Goal: Task Accomplishment & Management: Complete application form

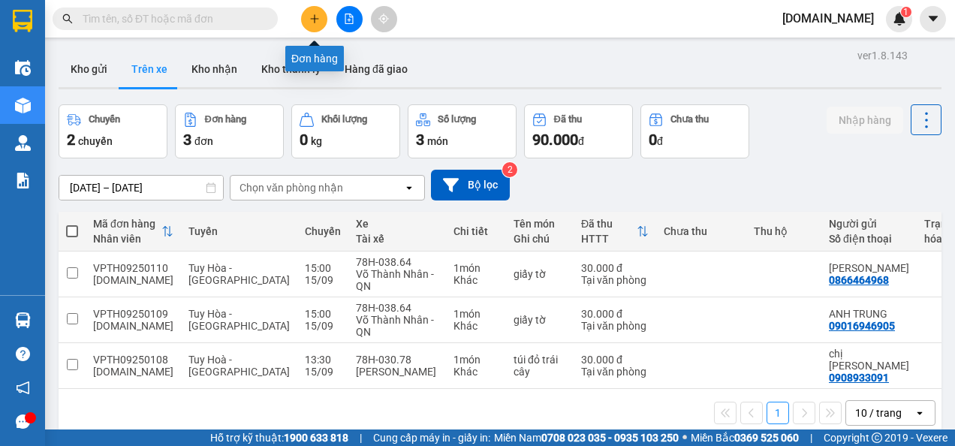
click at [318, 20] on icon "plus" at bounding box center [314, 19] width 11 height 11
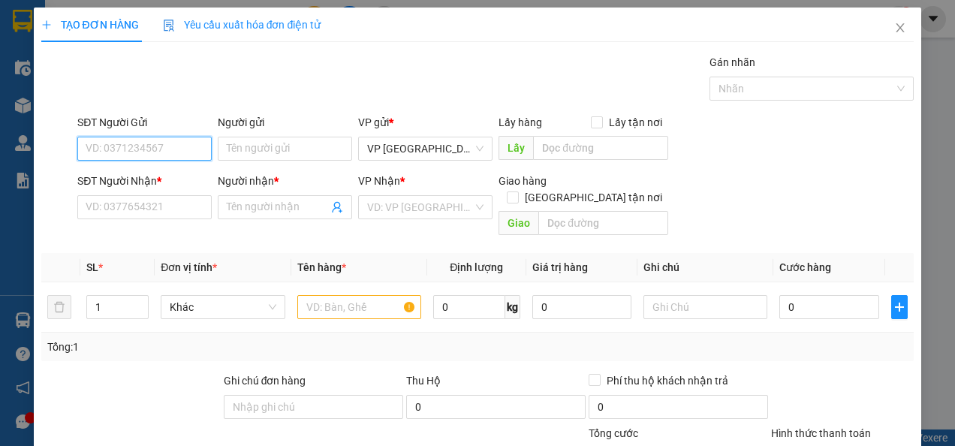
click at [161, 141] on input "SĐT Người Gửi" at bounding box center [144, 149] width 134 height 24
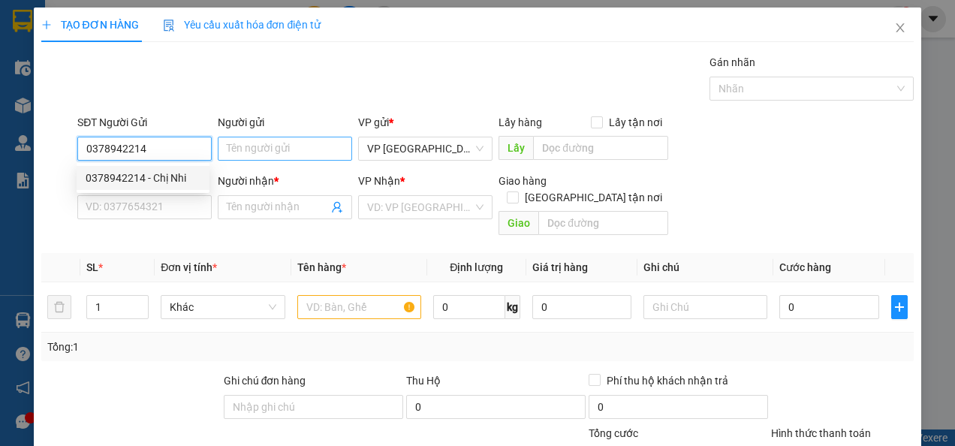
type input "0378942214"
click at [272, 148] on input "Người gửi" at bounding box center [285, 149] width 134 height 24
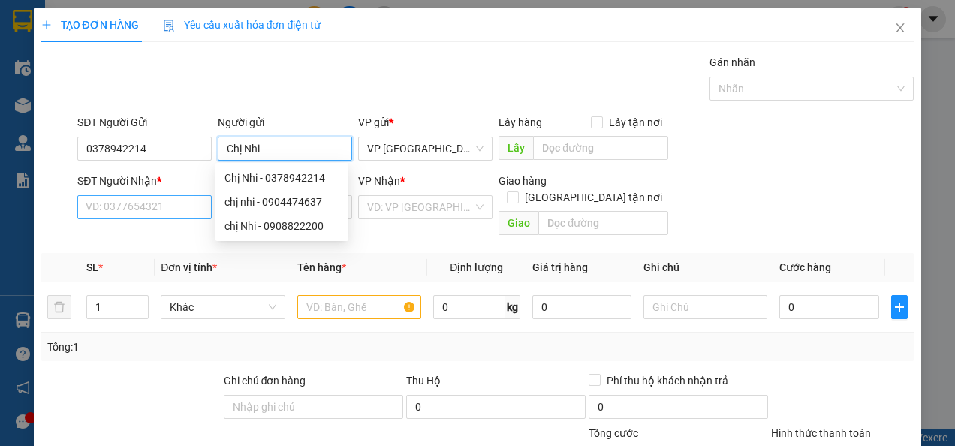
type input "Chị Nhi"
click at [137, 210] on input "SĐT Người Nhận *" at bounding box center [144, 207] width 134 height 24
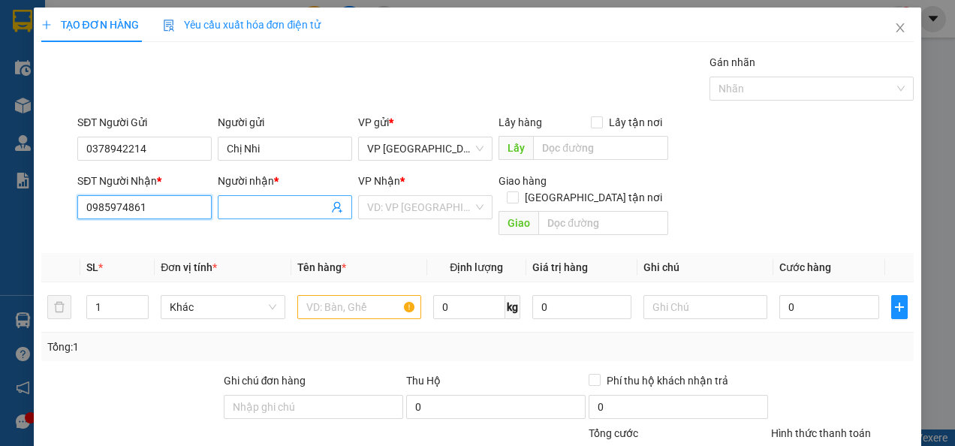
type input "0985974861"
click at [255, 209] on input "Người nhận *" at bounding box center [277, 207] width 101 height 17
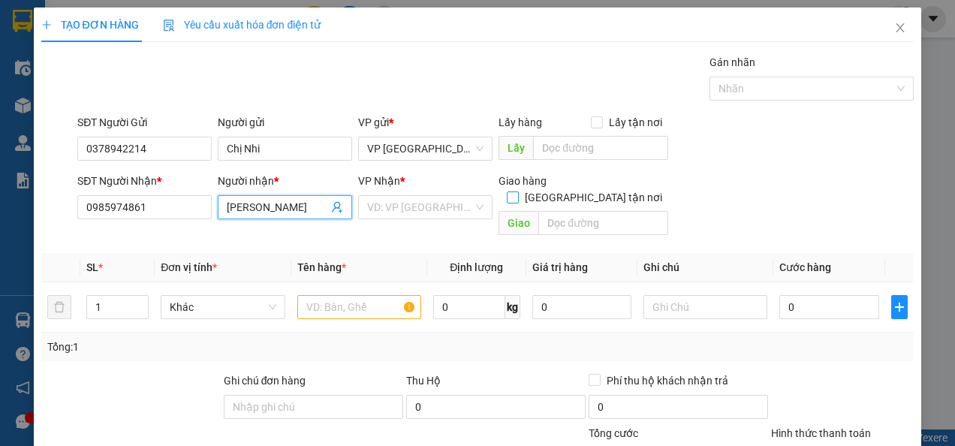
type input "[PERSON_NAME]"
click at [517, 191] on input "[GEOGRAPHIC_DATA] tận nơi" at bounding box center [512, 196] width 11 height 11
checkbox input "true"
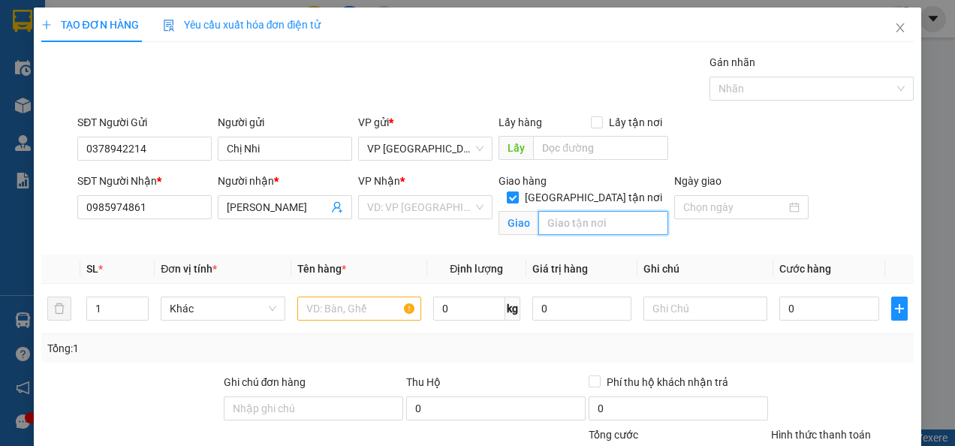
click at [581, 211] on input "text" at bounding box center [603, 223] width 130 height 24
type input "07 [PERSON_NAME] CHi cục thủy sản và biển đảo"
click at [790, 213] on div at bounding box center [741, 207] width 116 height 17
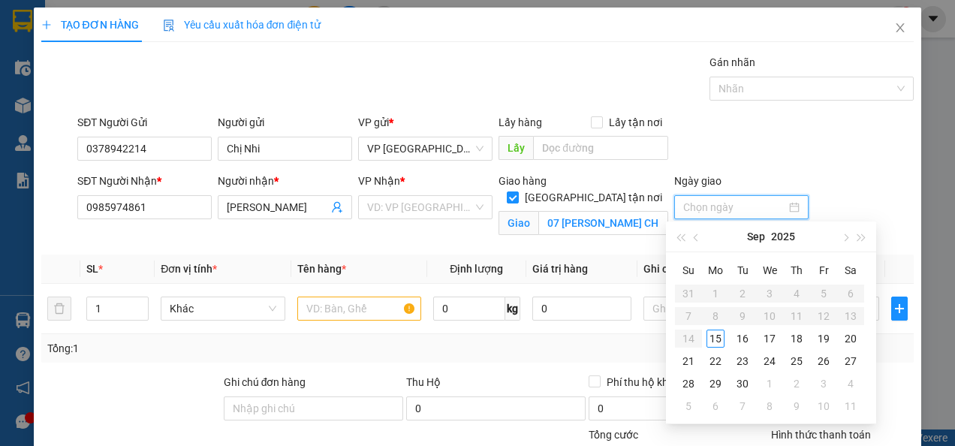
click at [782, 208] on div at bounding box center [741, 207] width 116 height 17
type input "[DATE]"
click at [749, 342] on div "16" at bounding box center [743, 339] width 18 height 18
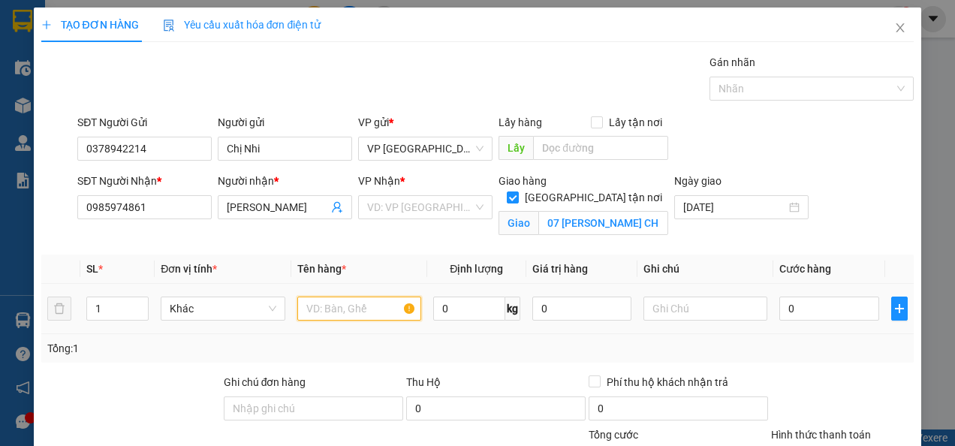
click at [362, 302] on input "text" at bounding box center [359, 309] width 124 height 24
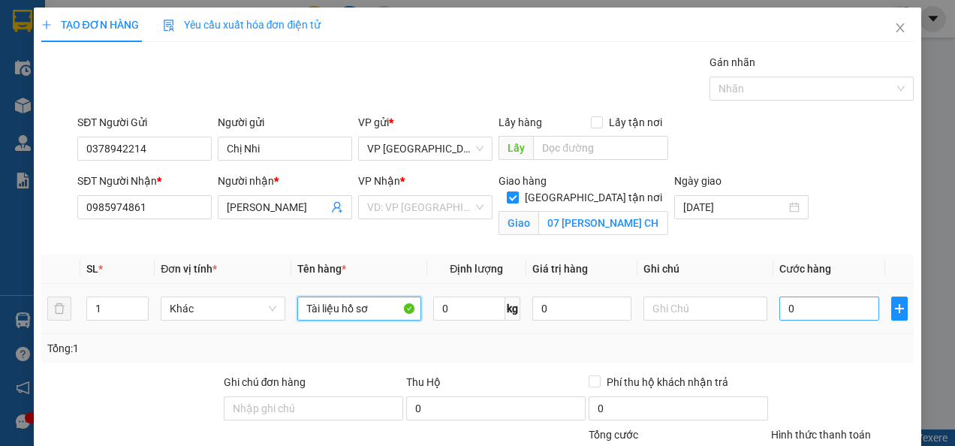
type input "Tài liệu hồ sơ"
click at [796, 314] on input "0" at bounding box center [828, 309] width 99 height 24
type input "003"
type input "3"
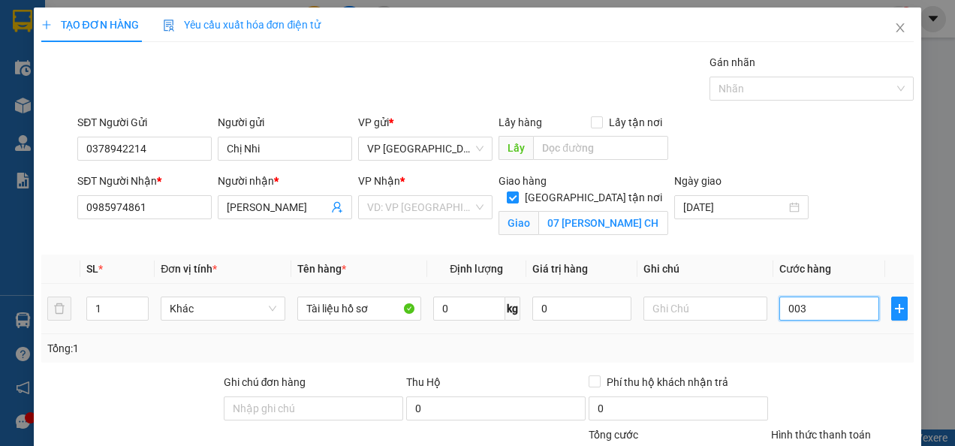
type input "0.030"
type input "30"
type input "003"
type input "3"
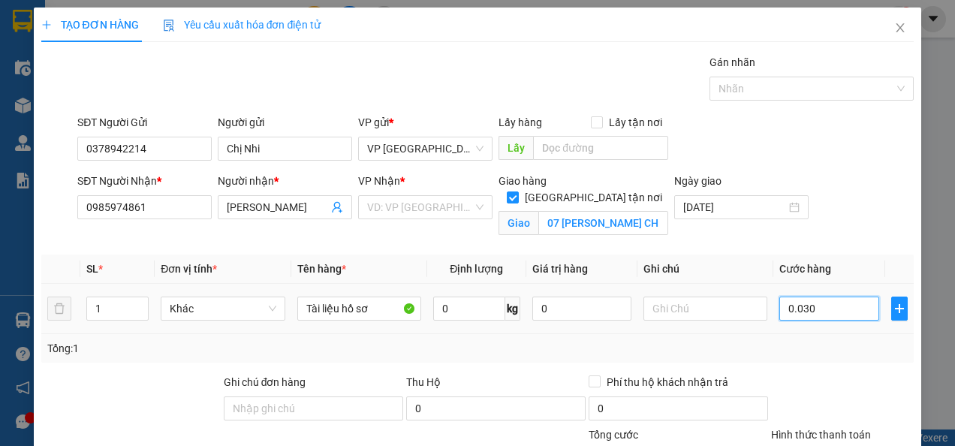
type input "3"
type input "00"
type input "0"
type input "003"
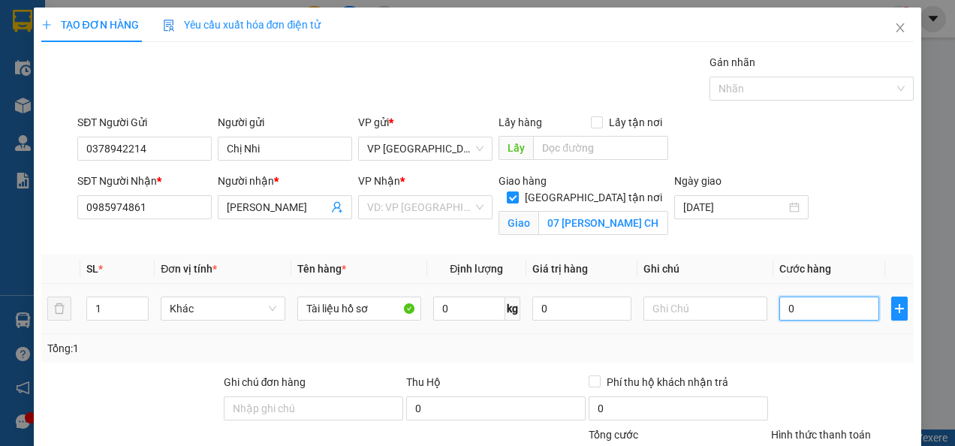
type input "3"
type input "0.030"
type input "30"
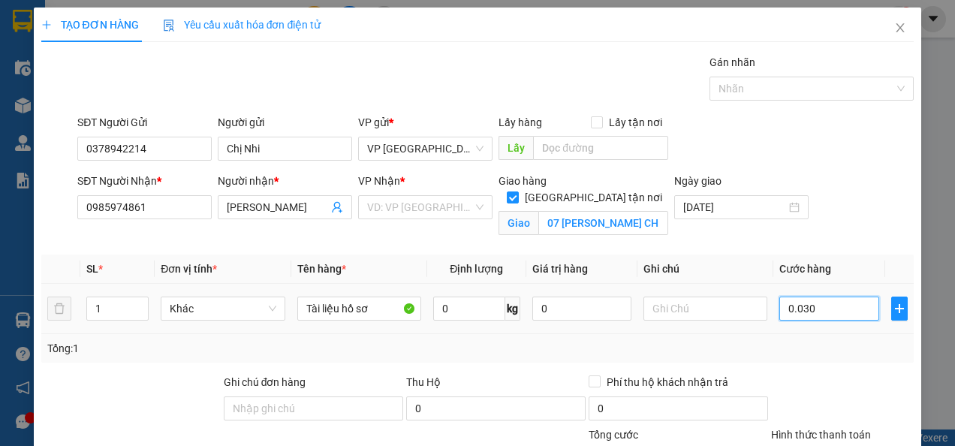
type input "000.300"
type input "300"
type input "00.003.000"
type input "3.000"
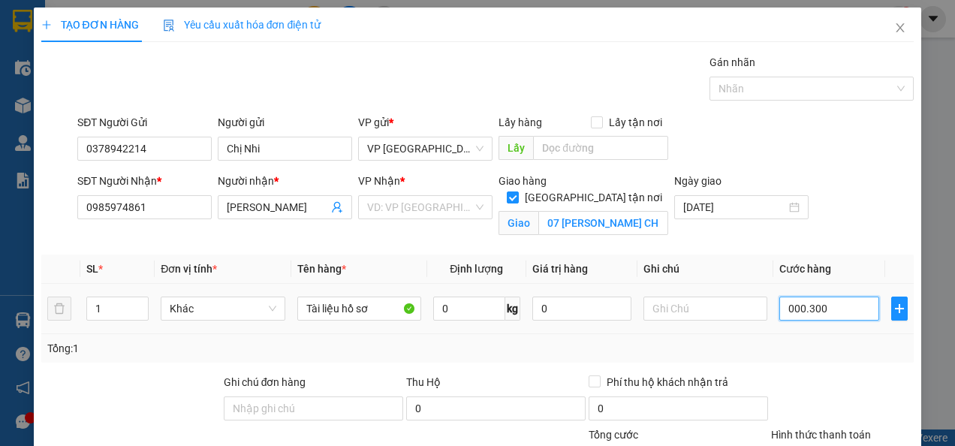
type input "3.000"
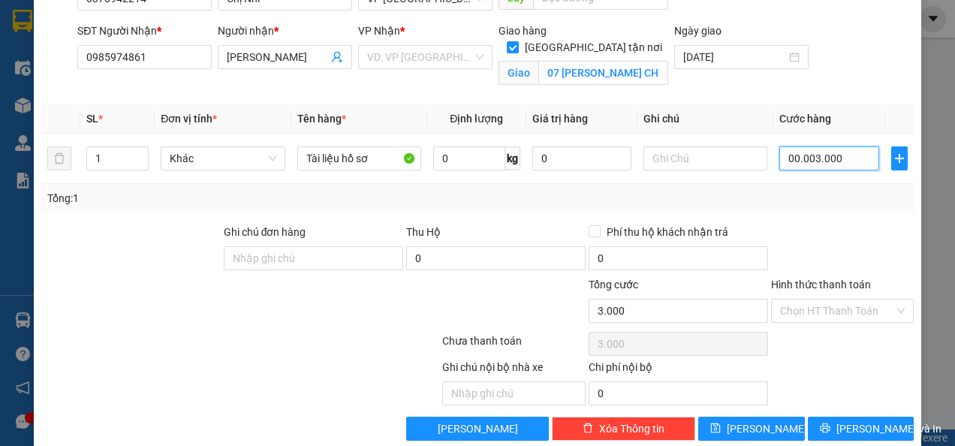
type input "0.000.030.000"
type input "30.000"
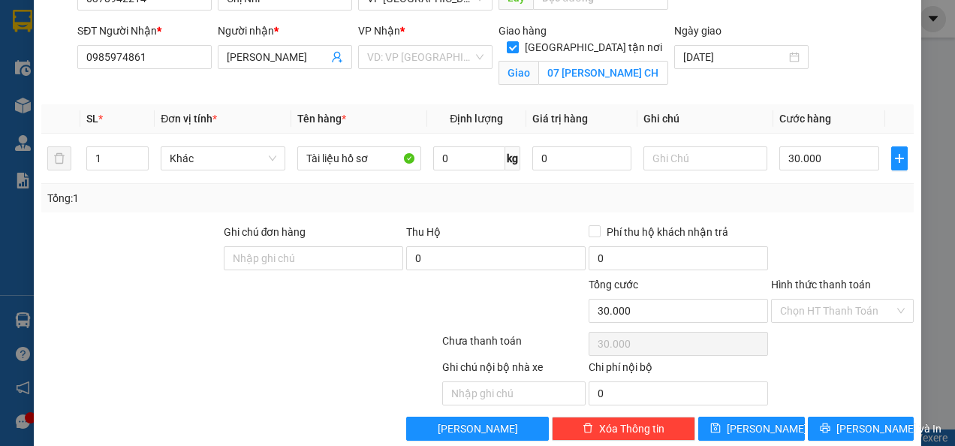
click at [793, 212] on div "Transit Pickup Surcharge Ids Transit Deliver Surcharge Ids Transit Deliver Surc…" at bounding box center [477, 172] width 873 height 537
click at [797, 311] on input "Hình thức thanh toán" at bounding box center [837, 311] width 114 height 23
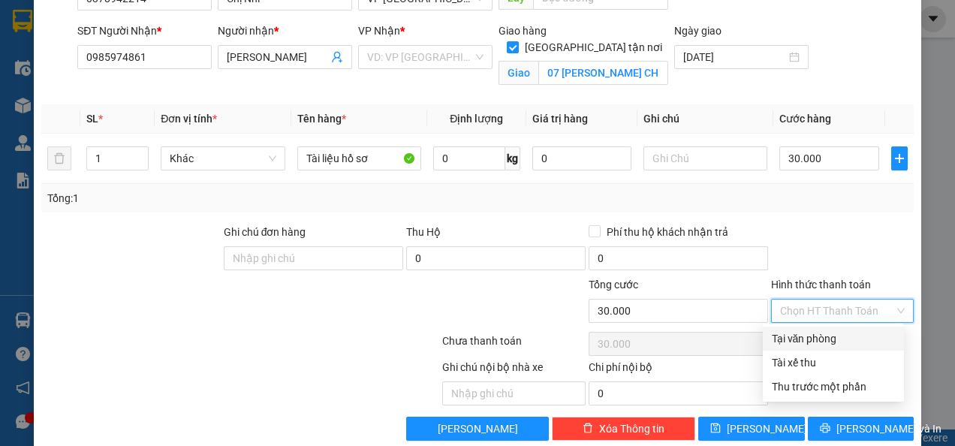
click at [808, 333] on div "Tại văn phòng" at bounding box center [833, 338] width 123 height 17
type input "0"
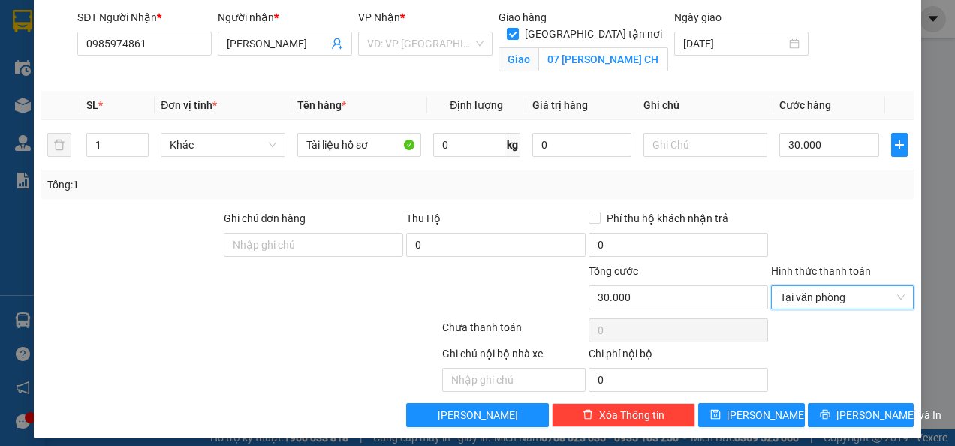
scroll to position [171, 0]
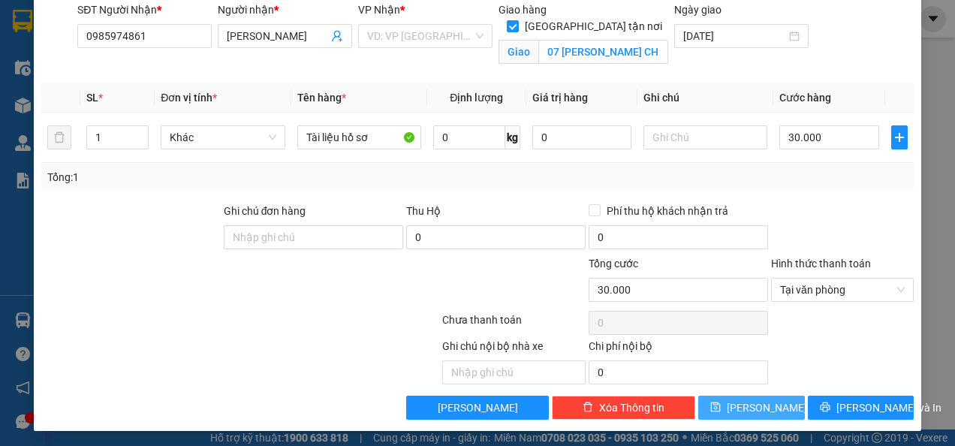
click at [748, 400] on span "[PERSON_NAME]" at bounding box center [767, 408] width 80 height 17
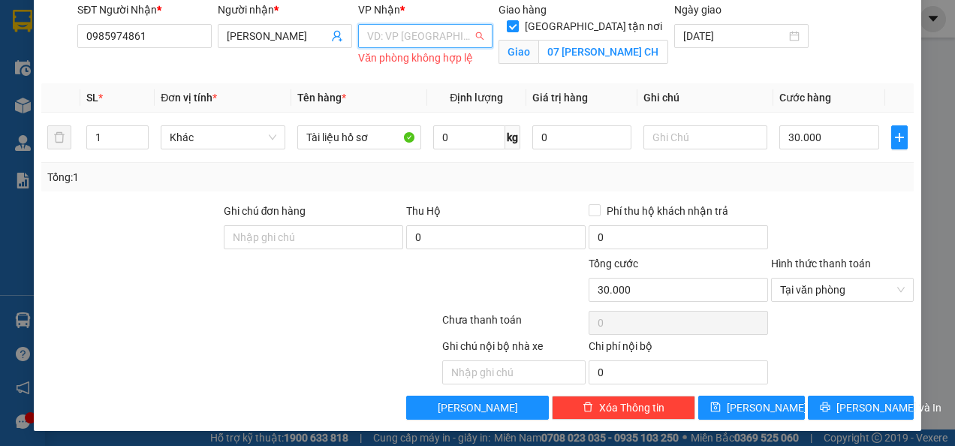
click at [404, 39] on input "search" at bounding box center [420, 36] width 106 height 23
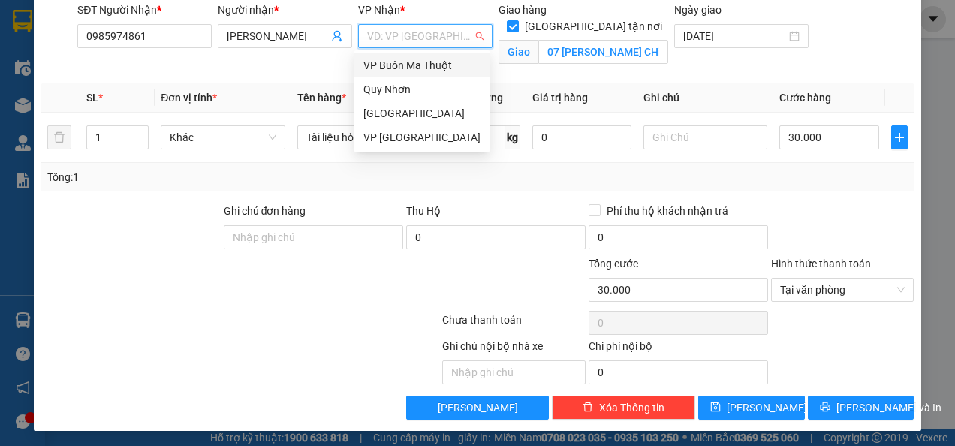
click at [396, 68] on div "VP Buôn Ma Thuột" at bounding box center [421, 65] width 117 height 17
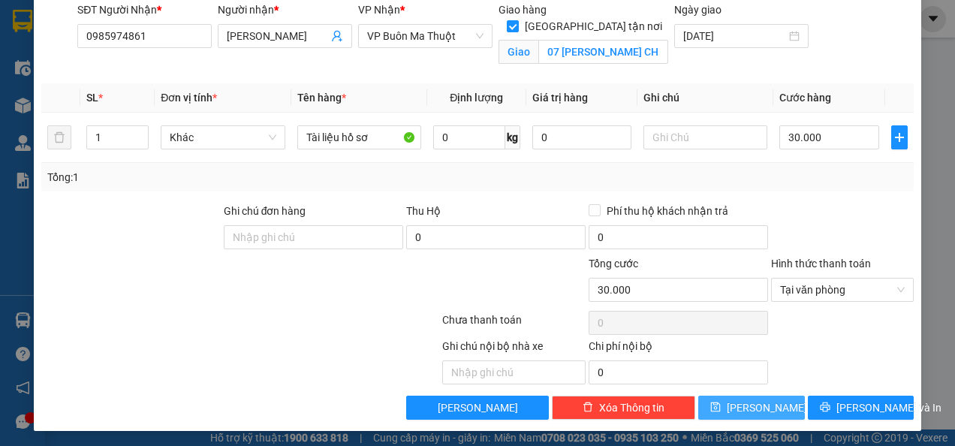
click at [751, 403] on span "[PERSON_NAME]" at bounding box center [767, 408] width 80 height 17
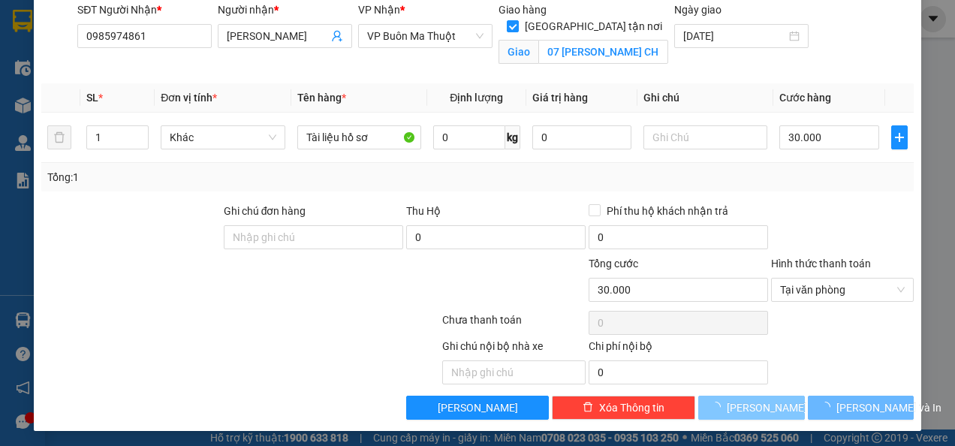
checkbox input "false"
type input "0"
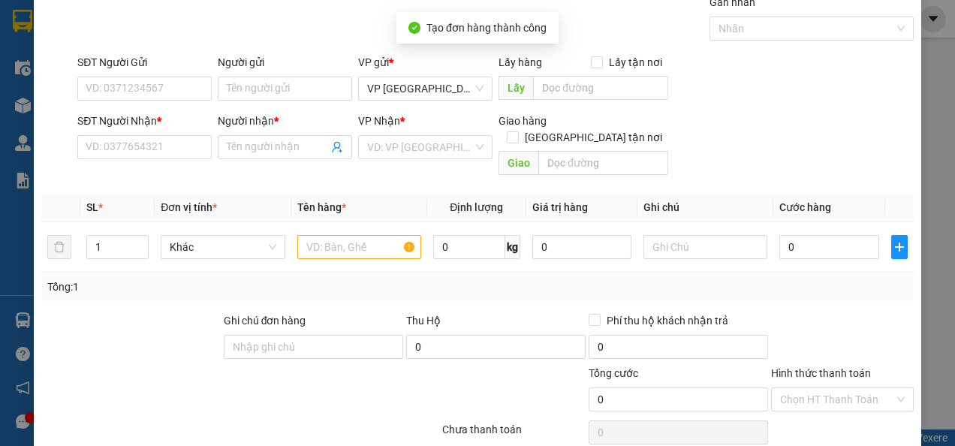
scroll to position [0, 0]
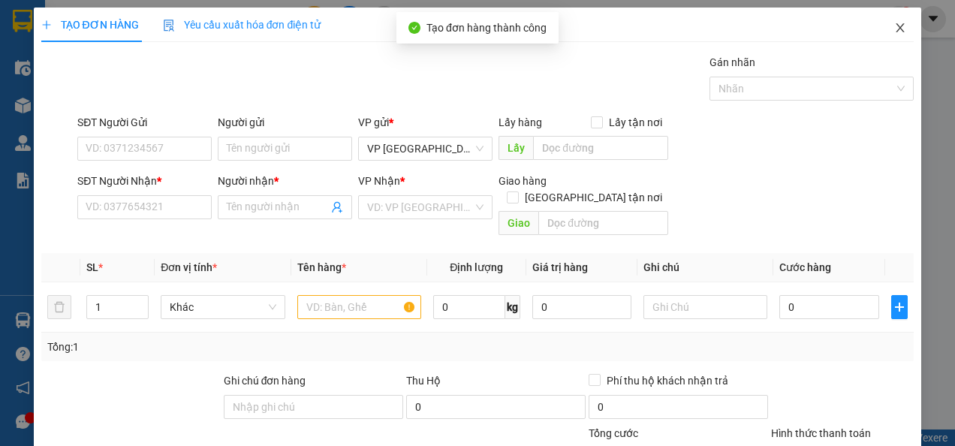
click at [894, 26] on icon "close" at bounding box center [900, 28] width 12 height 12
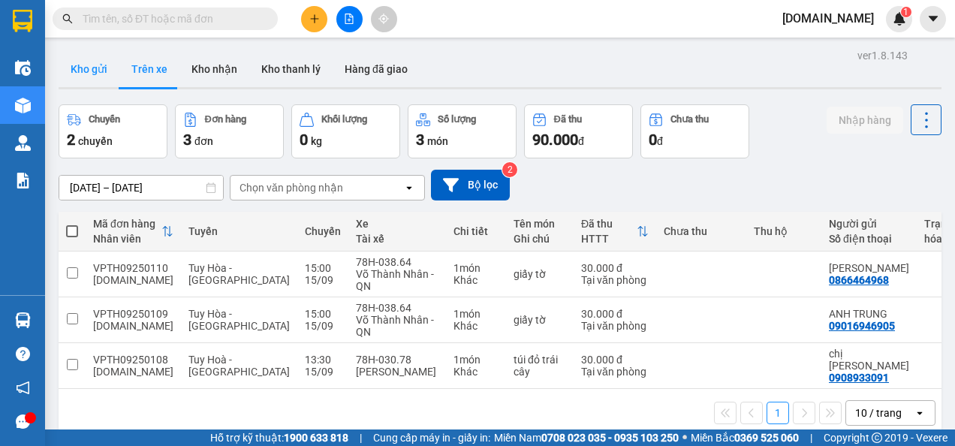
click at [110, 62] on button "Kho gửi" at bounding box center [89, 69] width 61 height 36
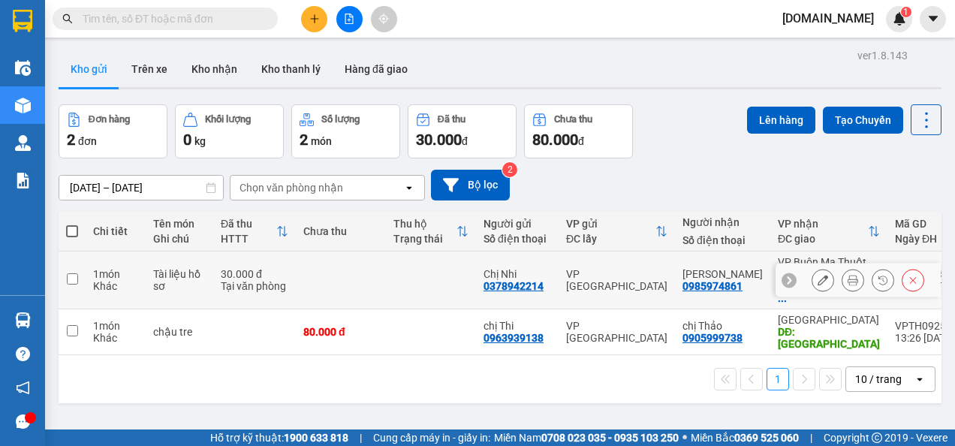
click at [73, 279] on td at bounding box center [72, 281] width 27 height 58
checkbox input "true"
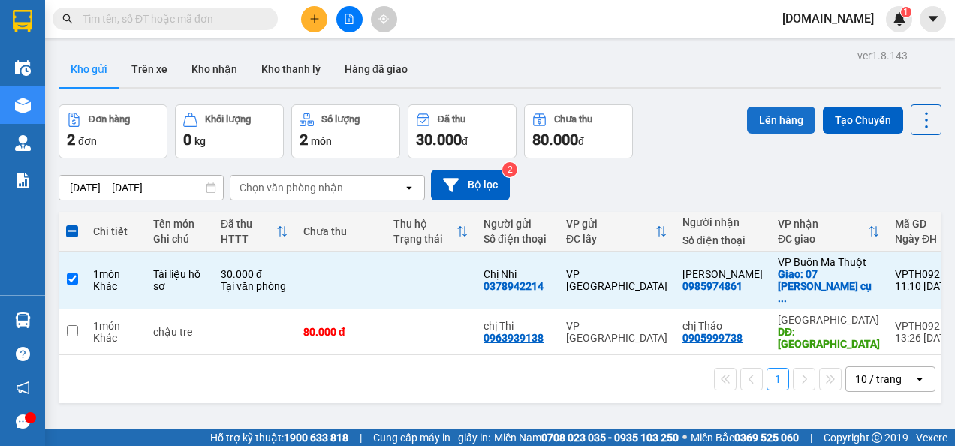
click at [769, 125] on button "Lên hàng" at bounding box center [781, 120] width 68 height 27
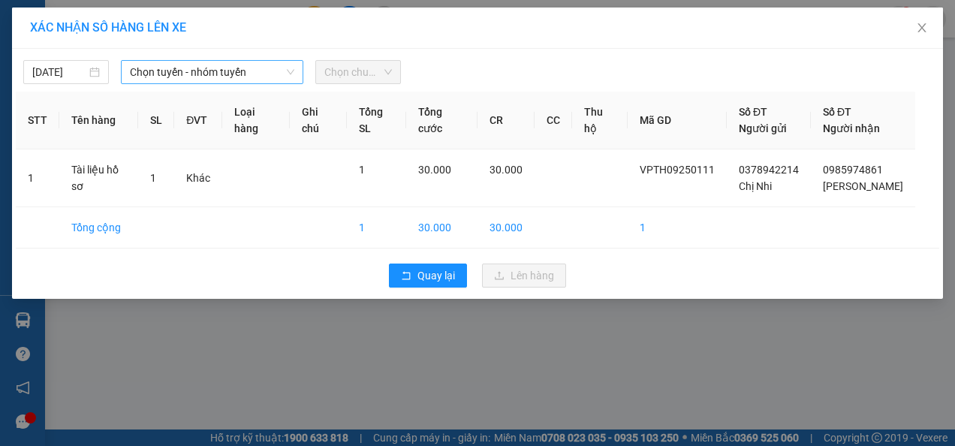
click at [249, 75] on span "Chọn tuyến - nhóm tuyến" at bounding box center [212, 72] width 165 height 23
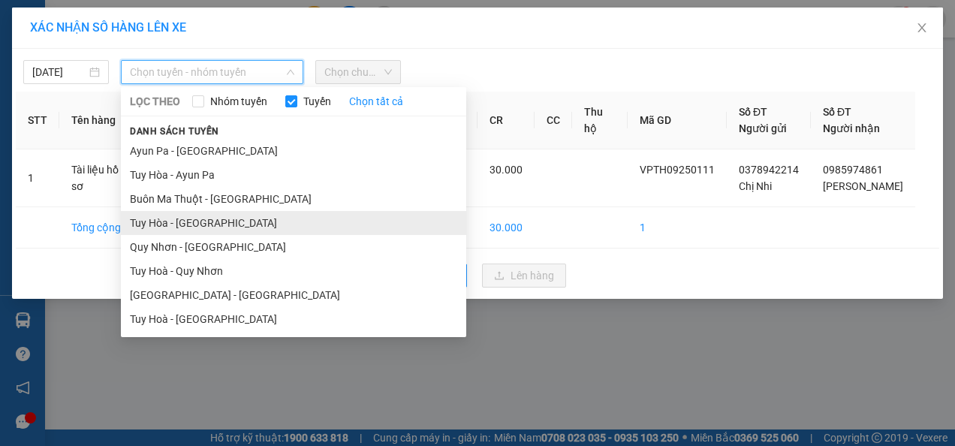
click at [224, 224] on li "Tuy Hòa - [GEOGRAPHIC_DATA]" at bounding box center [293, 223] width 345 height 24
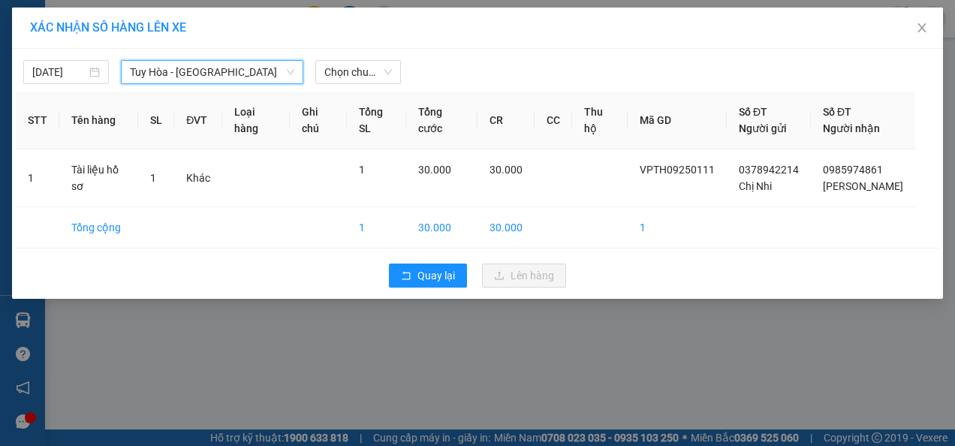
click at [360, 85] on div "[DATE] [GEOGRAPHIC_DATA] - [GEOGRAPHIC_DATA] [GEOGRAPHIC_DATA] - [GEOGRAPHIC_DA…" at bounding box center [477, 174] width 931 height 250
click at [367, 74] on span "Chọn chuyến" at bounding box center [358, 72] width 68 height 23
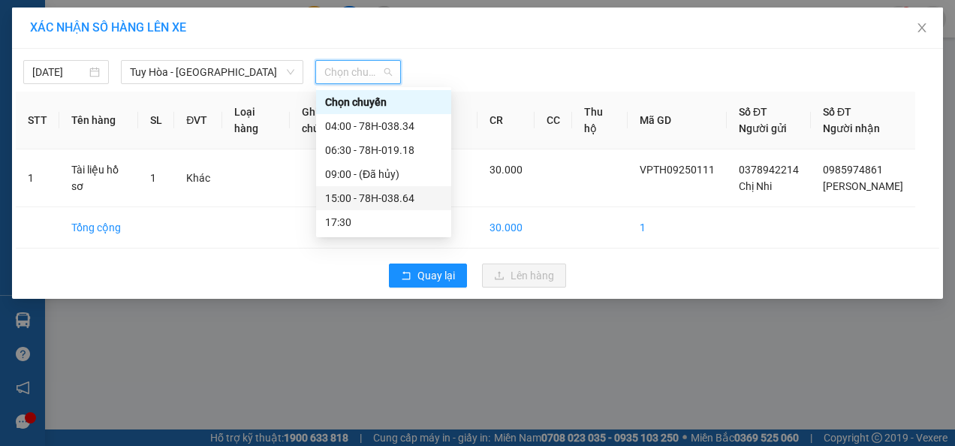
click at [372, 200] on div "15:00 - 78H-038.64" at bounding box center [383, 198] width 117 height 17
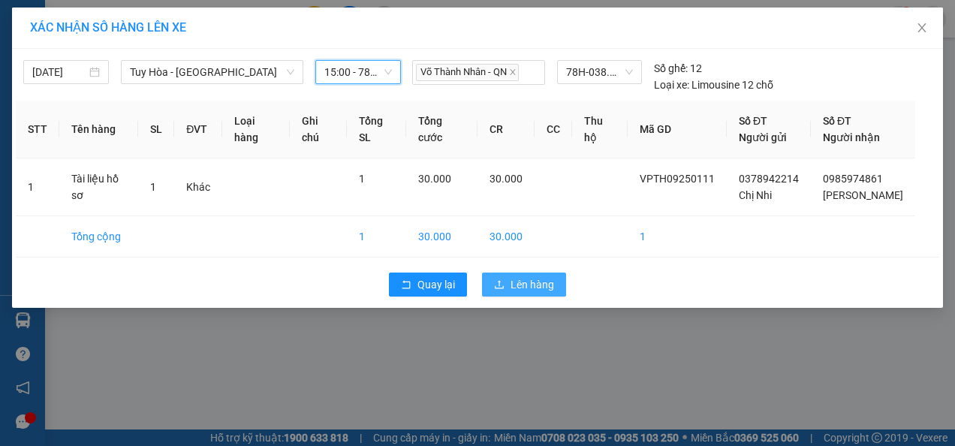
click at [523, 279] on span "Lên hàng" at bounding box center [533, 284] width 44 height 17
